Goal: Download file/media

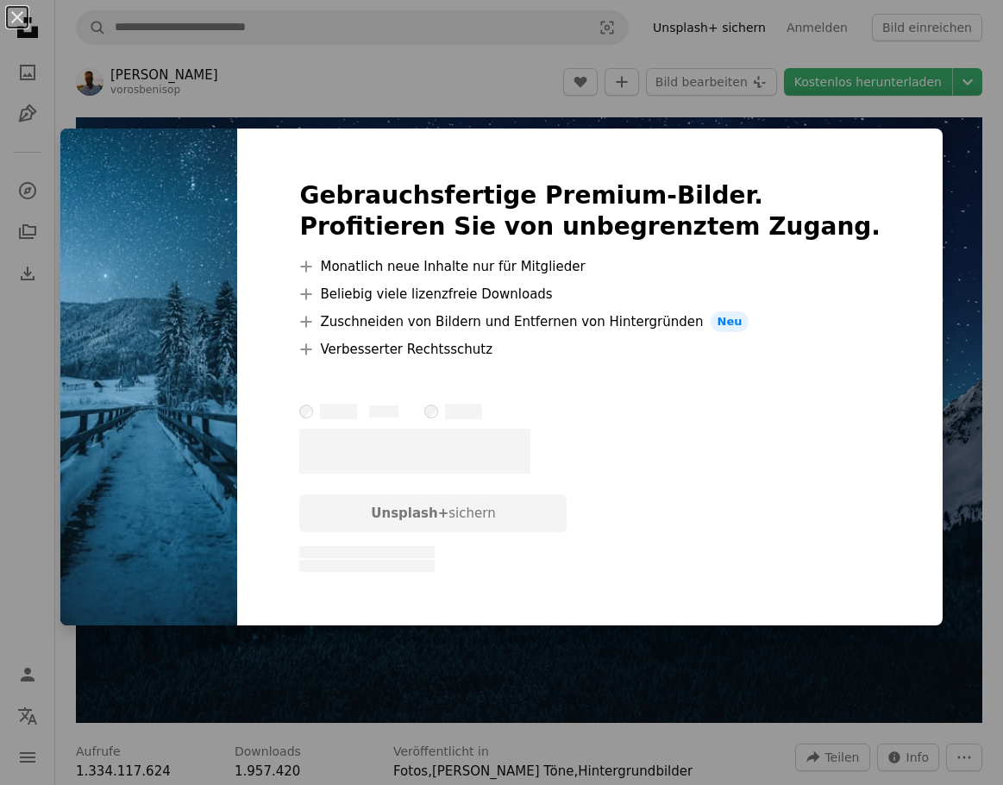
scroll to position [5433, 0]
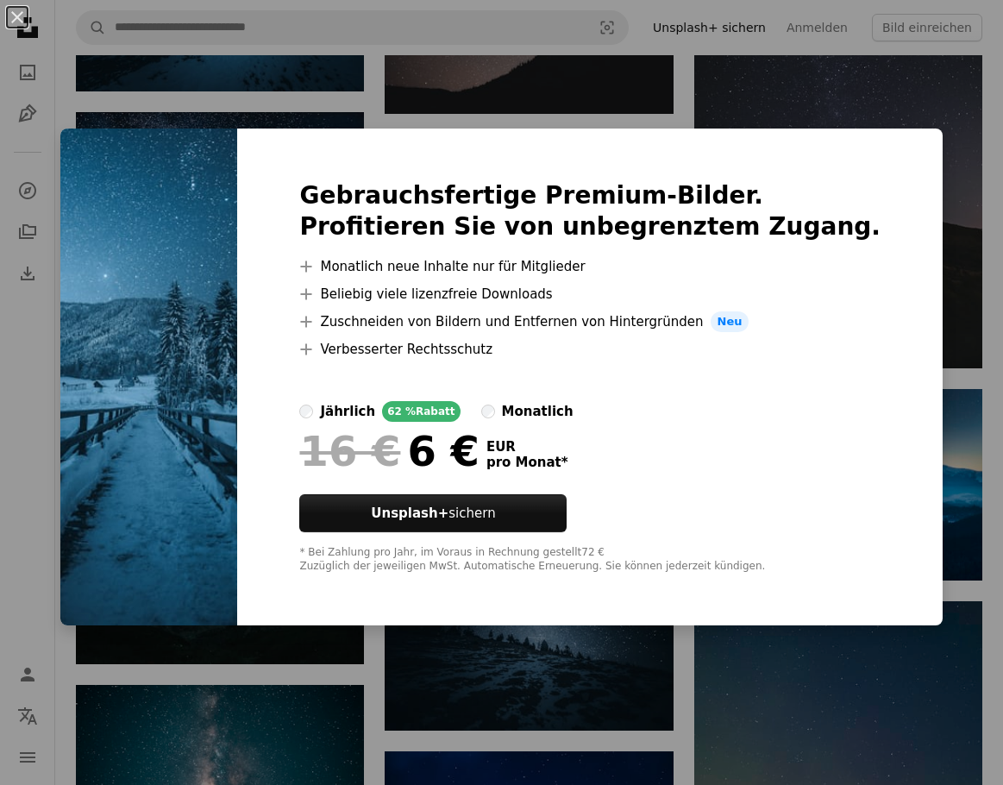
click at [372, 118] on div "An X shape Gebrauchsfertige Premium-Bilder. Profitieren Sie von unbegrenztem Zu…" at bounding box center [501, 392] width 1003 height 785
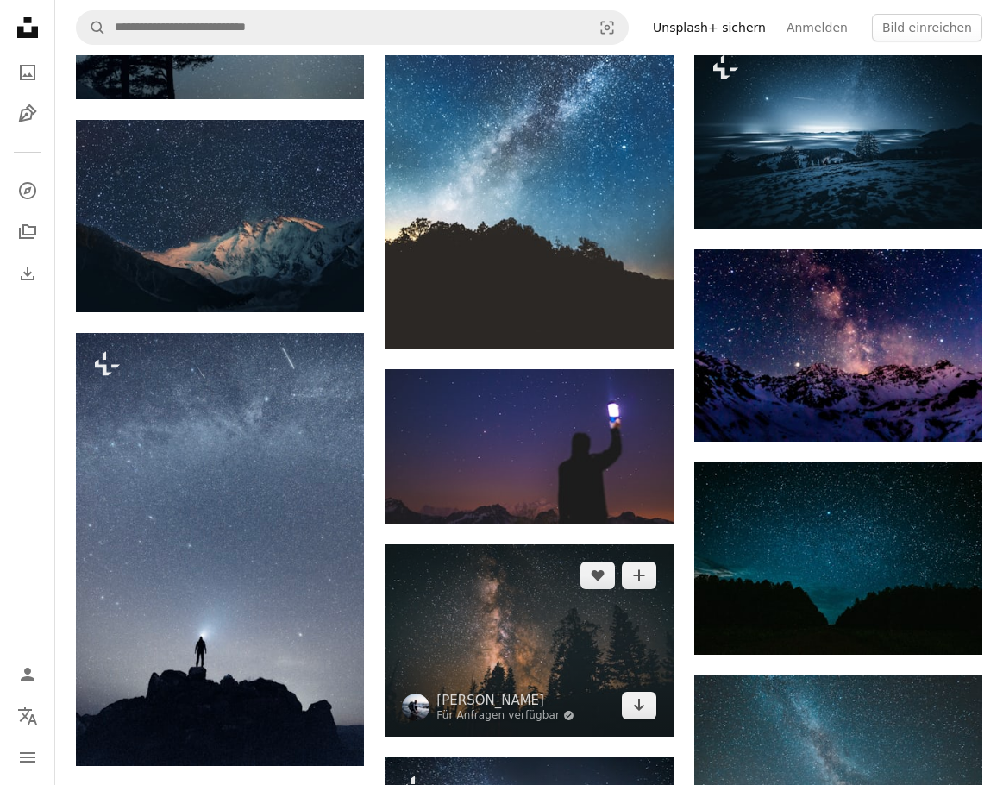
scroll to position [6586, 0]
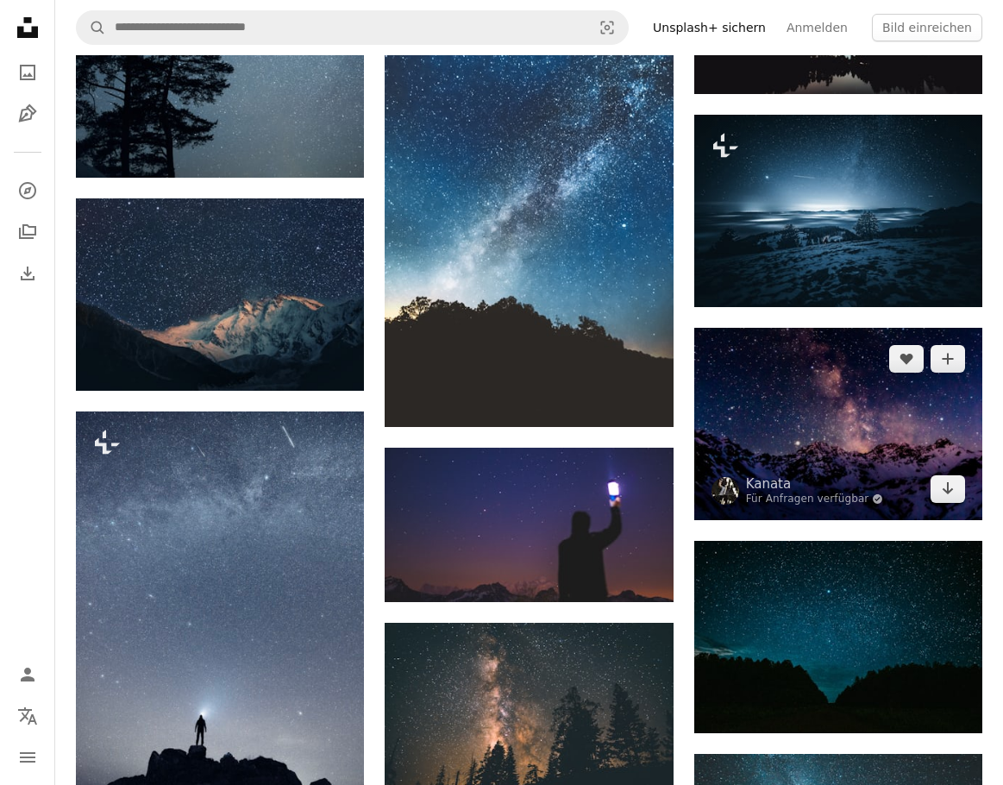
click at [832, 354] on img at bounding box center [838, 424] width 288 height 192
